Goal: Task Accomplishment & Management: Use online tool/utility

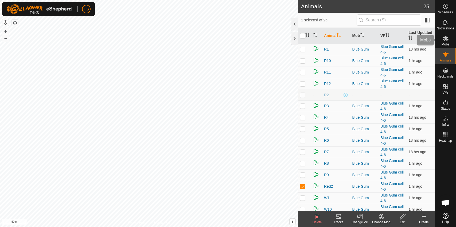
click at [447, 45] on span "Mobs" at bounding box center [446, 44] width 8 height 3
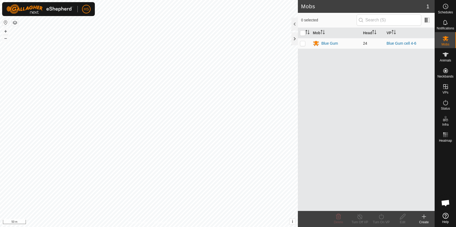
click at [304, 43] on p-checkbox at bounding box center [302, 43] width 5 height 4
checkbox input "true"
click at [363, 215] on icon at bounding box center [360, 216] width 7 height 6
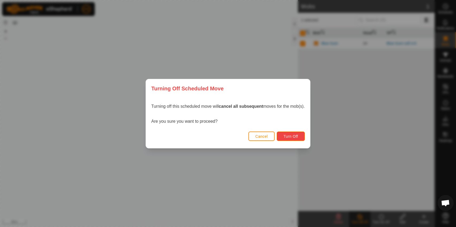
click at [290, 137] on span "Turn Off" at bounding box center [291, 136] width 15 height 4
